Goal: Book appointment/travel/reservation

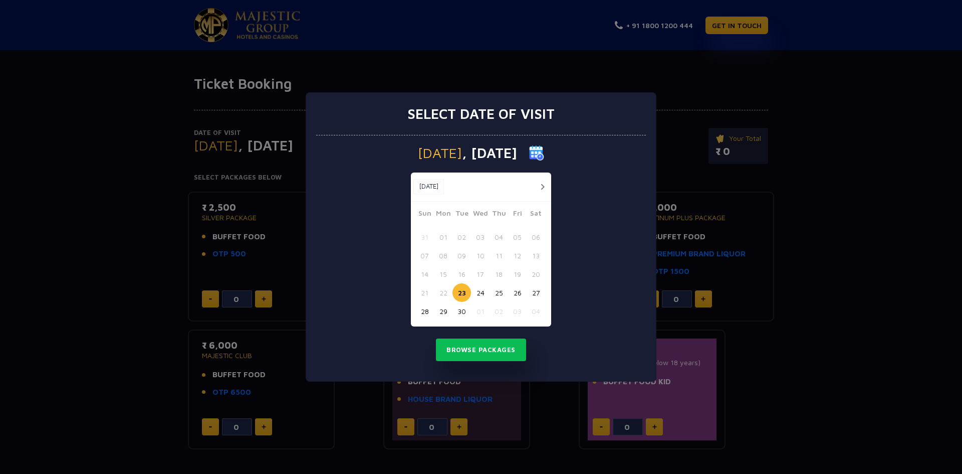
click at [515, 294] on button "26" at bounding box center [517, 292] width 19 height 19
click at [493, 354] on button "Browse Packages" at bounding box center [481, 349] width 90 height 23
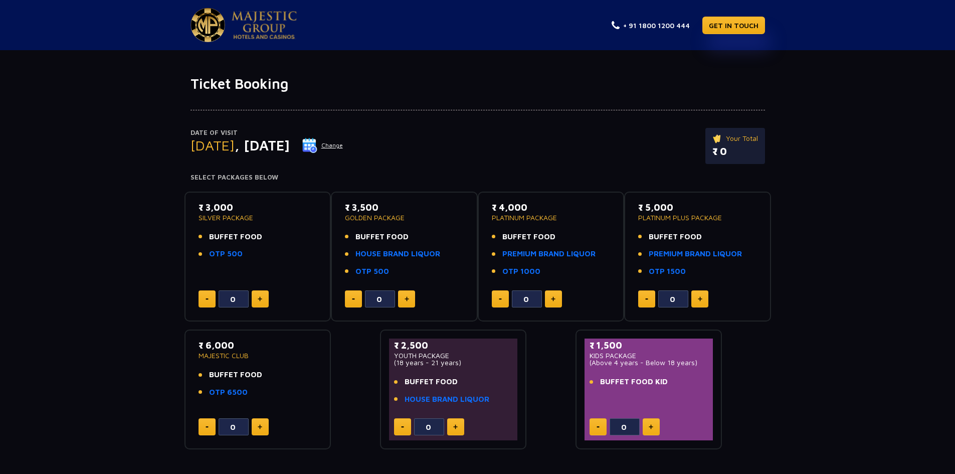
click at [259, 301] on img at bounding box center [260, 298] width 5 height 5
type input "2"
click at [256, 249] on li "OTP 500" at bounding box center [257, 254] width 119 height 12
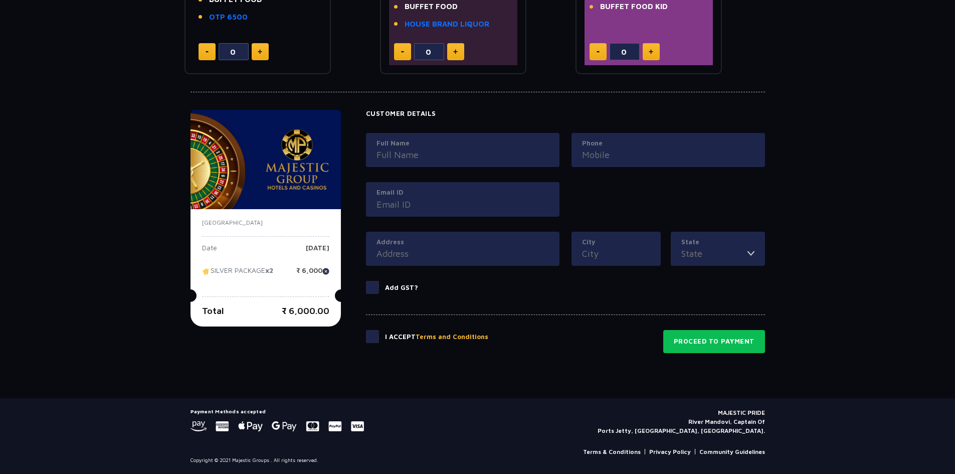
scroll to position [224, 0]
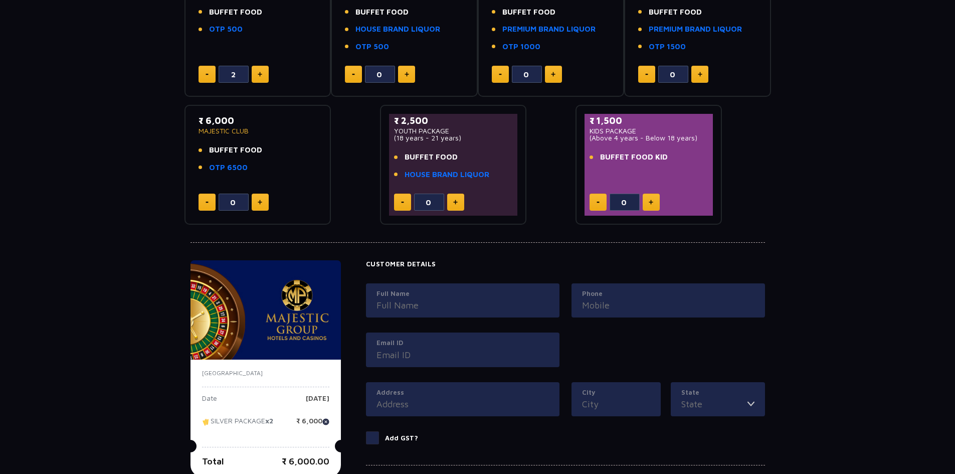
click at [479, 309] on input "Full Name" at bounding box center [462, 305] width 172 height 14
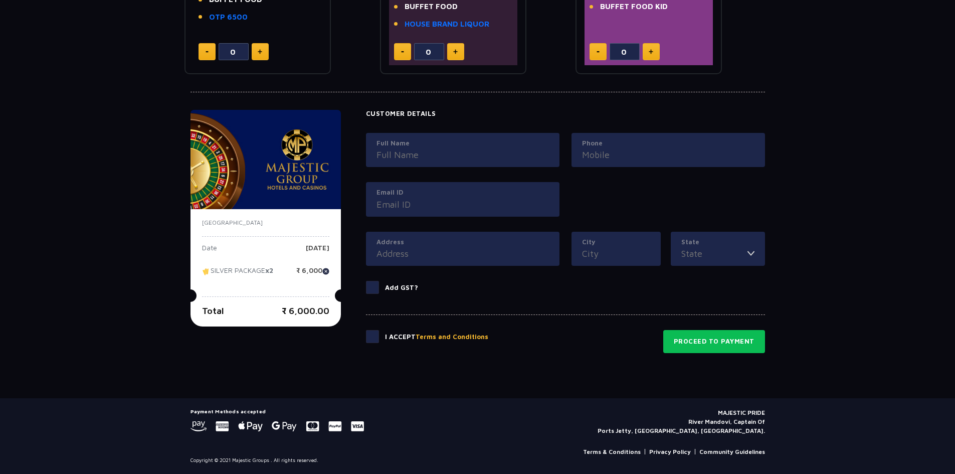
type input "Aman Bablu Singh"
type input "08957519515"
type input "amansingh43096@gmail.com"
type input "80,A-001, Krishna mandir chs ltd, Evershine city,vasai east"
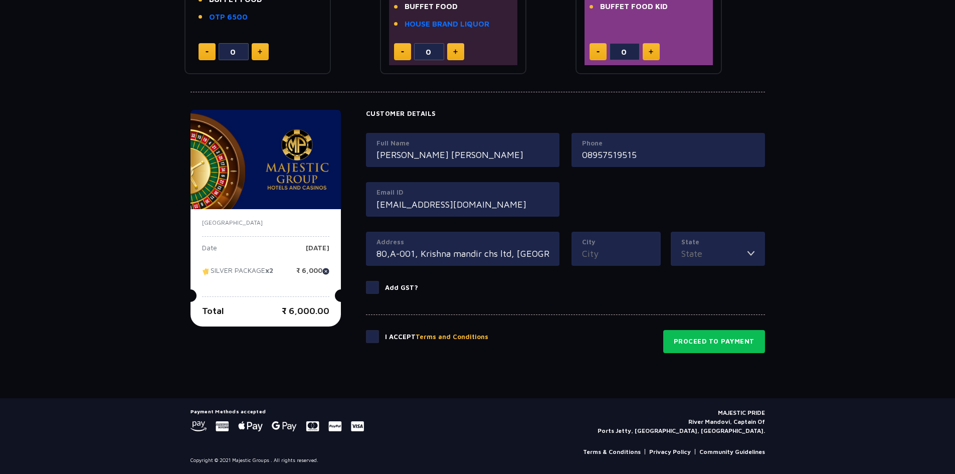
type input "Mumbai"
type input "[GEOGRAPHIC_DATA]"
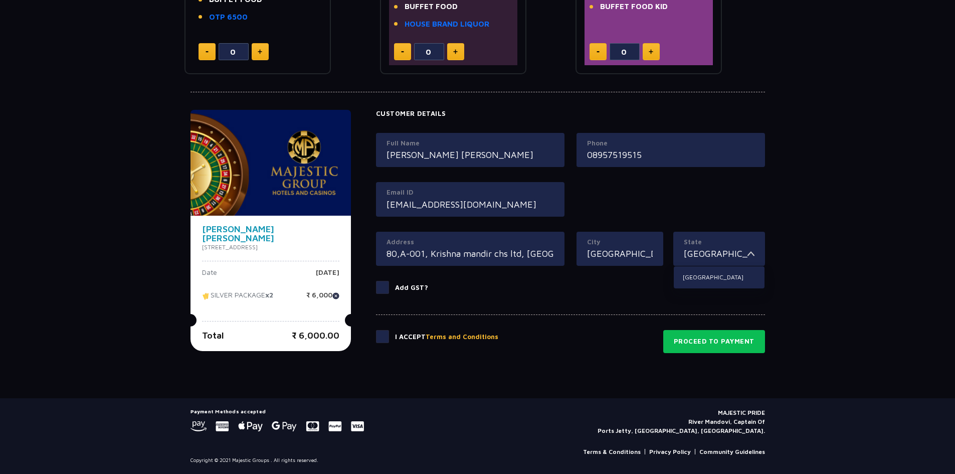
drag, startPoint x: 379, startPoint y: 341, endPoint x: 392, endPoint y: 340, distance: 13.1
click at [383, 340] on span at bounding box center [382, 336] width 13 height 13
click at [0, 0] on input "checkbox" at bounding box center [0, 0] width 0 height 0
click at [704, 344] on button "Proceed to Payment" at bounding box center [714, 341] width 102 height 23
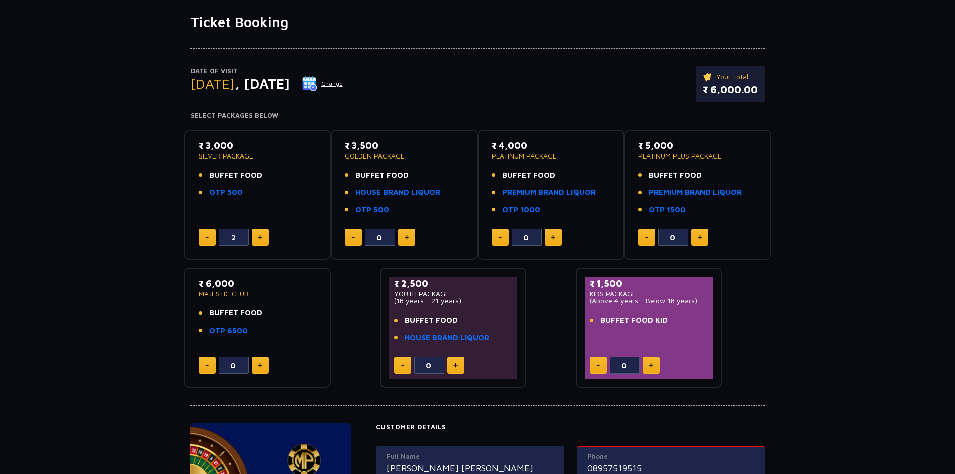
scroll to position [0, 0]
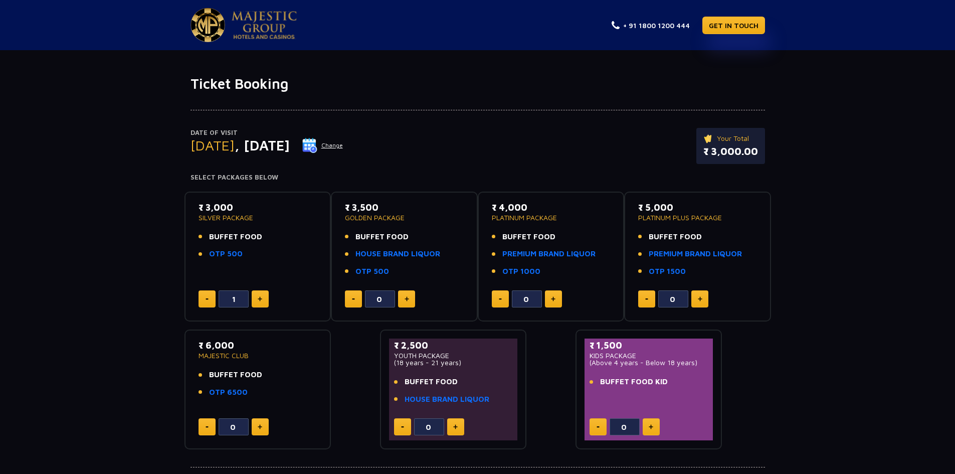
type input "2"
